Goal: Task Accomplishment & Management: Complete application form

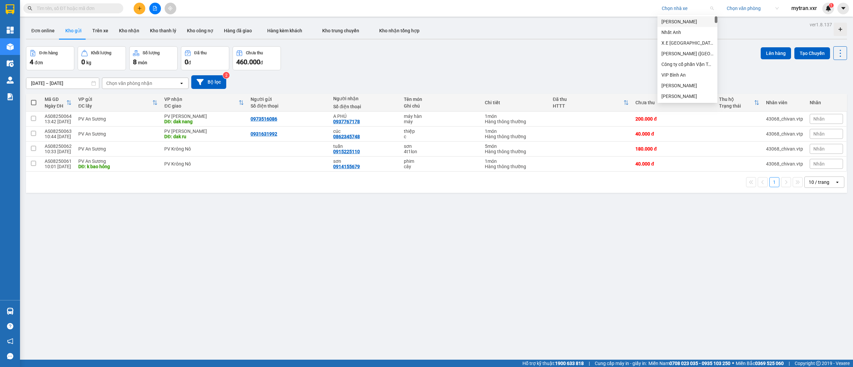
click at [672, 6] on input "search" at bounding box center [685, 8] width 47 height 10
type input "an anh"
click at [682, 33] on div "An Anh Limousine" at bounding box center [694, 32] width 65 height 7
click at [751, 7] on input "search" at bounding box center [750, 8] width 47 height 10
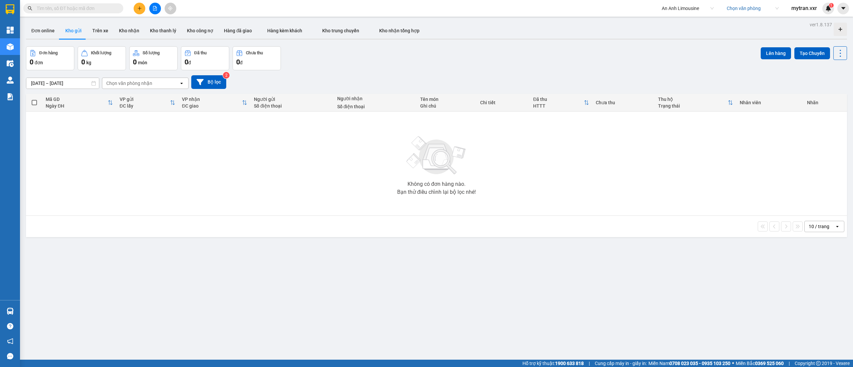
click at [732, 9] on input "search" at bounding box center [750, 8] width 47 height 10
type input "ninh"
click at [728, 31] on div "BX. [GEOGRAPHIC_DATA]" at bounding box center [755, 32] width 57 height 7
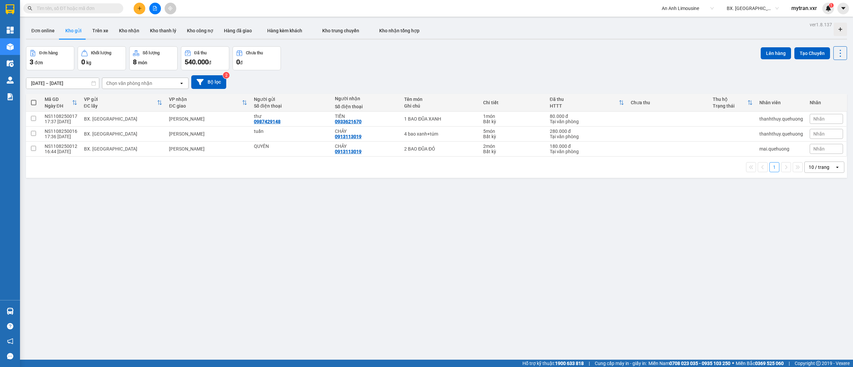
click at [90, 10] on input "text" at bounding box center [76, 8] width 79 height 7
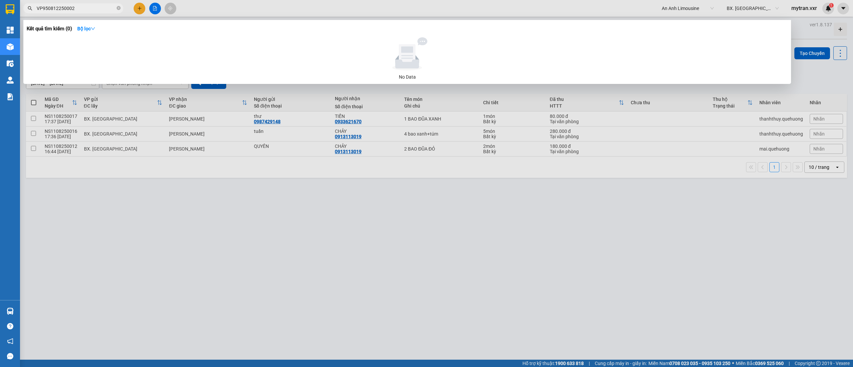
click at [54, 9] on input "VP950812250002" at bounding box center [76, 8] width 79 height 7
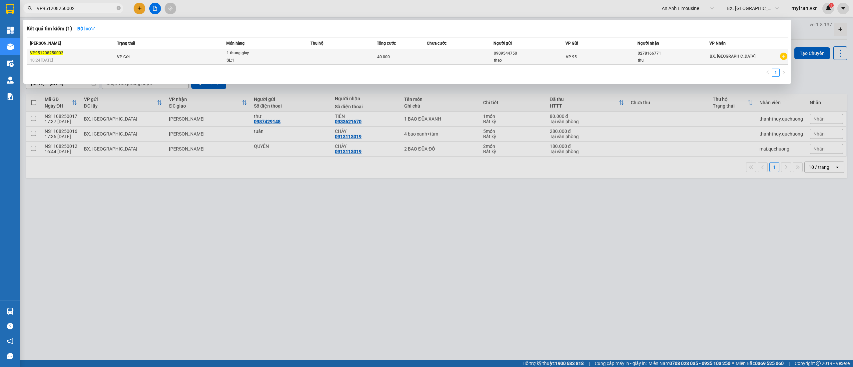
type input "VP951208250002"
click at [140, 54] on td "VP Gửi" at bounding box center [170, 56] width 111 height 15
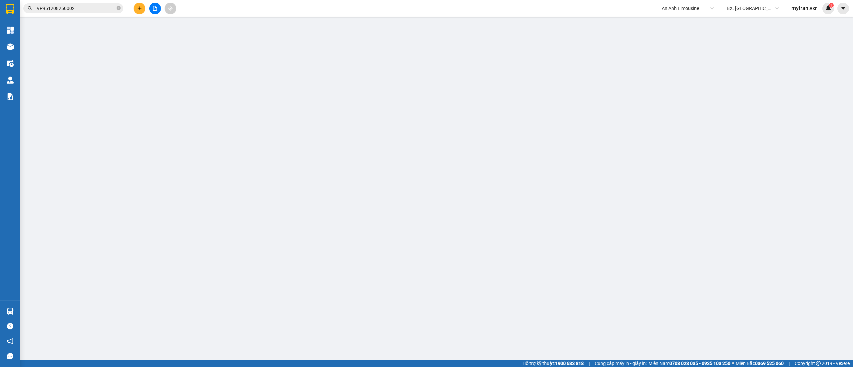
type input "0909544750"
type input "thao"
type input "0278166771"
type input "thu"
type input "40.000"
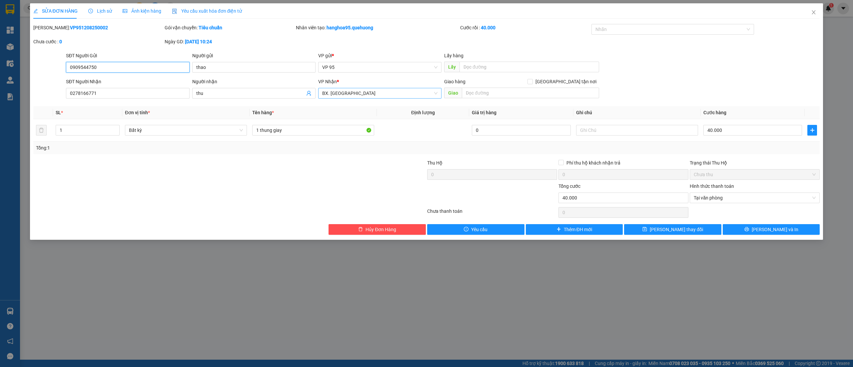
click at [344, 93] on span "BX. [GEOGRAPHIC_DATA]" at bounding box center [379, 93] width 115 height 10
click at [383, 48] on div "[PERSON_NAME]: VP951208250002 Gói vận chuyển: Tiêu chuẩn Nhân viên tạo: hanghoa…" at bounding box center [427, 38] width 788 height 28
click at [395, 49] on div "[PERSON_NAME]: VP951208250002 Gói vận chuyển: Tiêu chuẩn Nhân viên tạo: hanghoa…" at bounding box center [427, 38] width 788 height 28
click at [351, 64] on span "VP 95" at bounding box center [379, 67] width 115 height 10
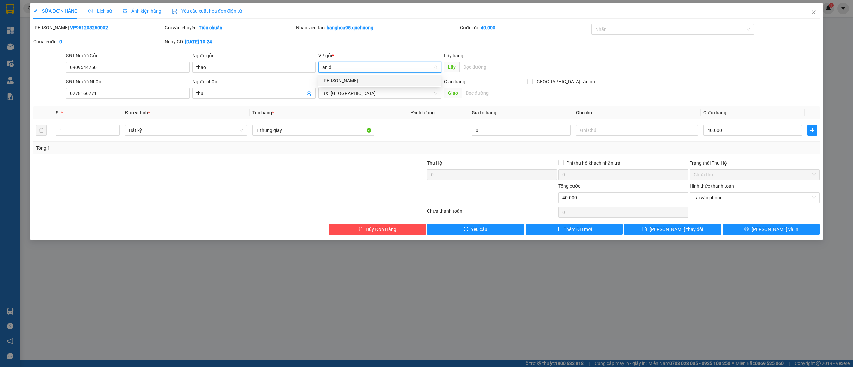
type input "an du"
click at [351, 78] on div "[PERSON_NAME]" at bounding box center [379, 80] width 115 height 7
click at [413, 45] on div "[PERSON_NAME]: VP951208250002 Gói vận chuyển: Tiêu chuẩn Nhân viên tạo: hanghoa…" at bounding box center [427, 38] width 788 height 28
click at [817, 13] on span "Close" at bounding box center [814, 12] width 19 height 19
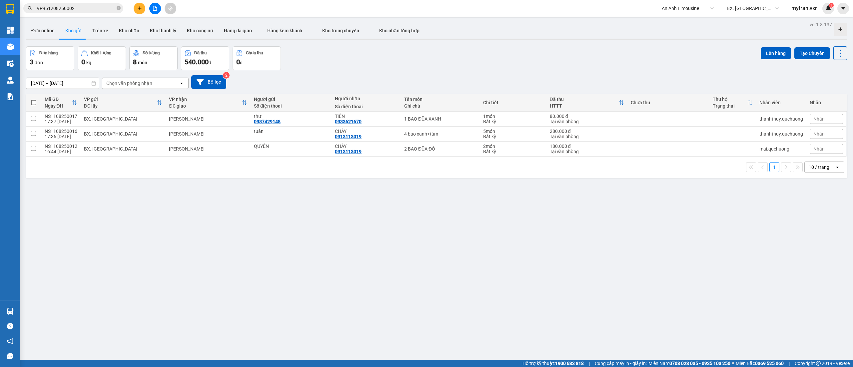
click at [80, 5] on input "VP951208250002" at bounding box center [76, 8] width 79 height 7
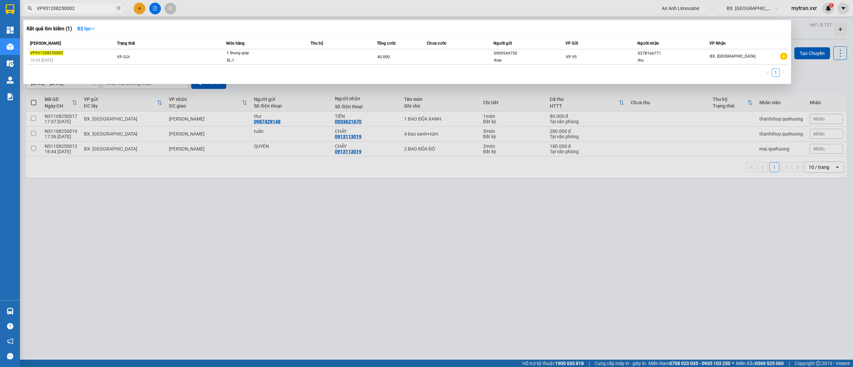
click at [403, 205] on div at bounding box center [426, 183] width 853 height 367
